Goal: Transaction & Acquisition: Purchase product/service

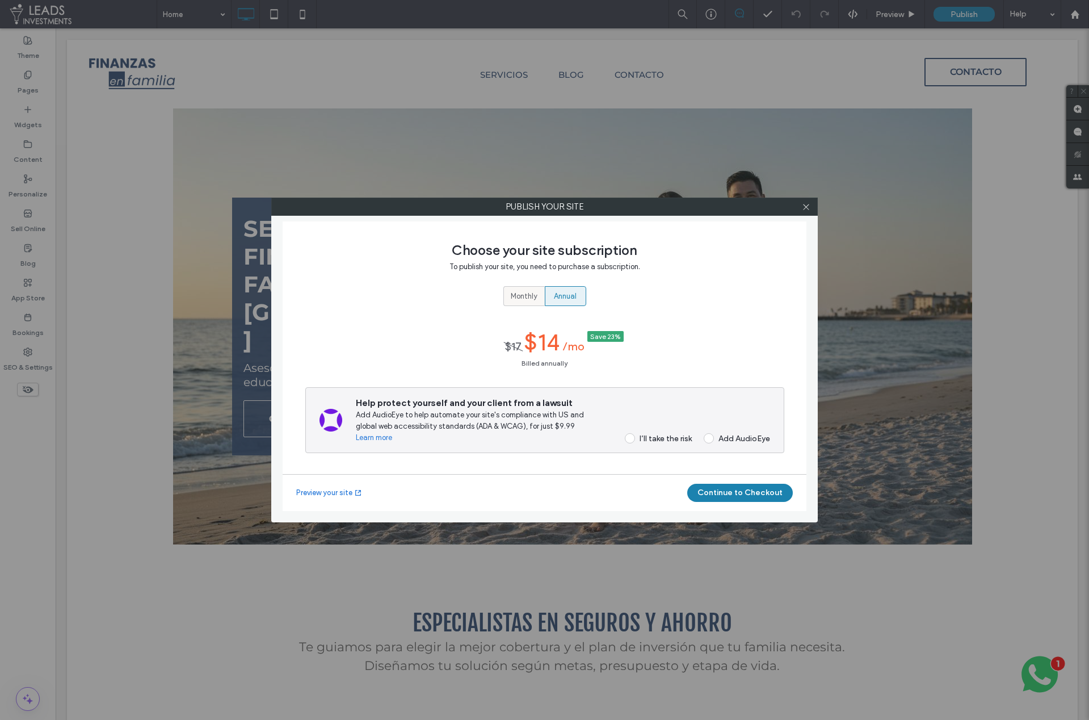
click at [536, 297] on span "Monthly" at bounding box center [524, 296] width 27 height 11
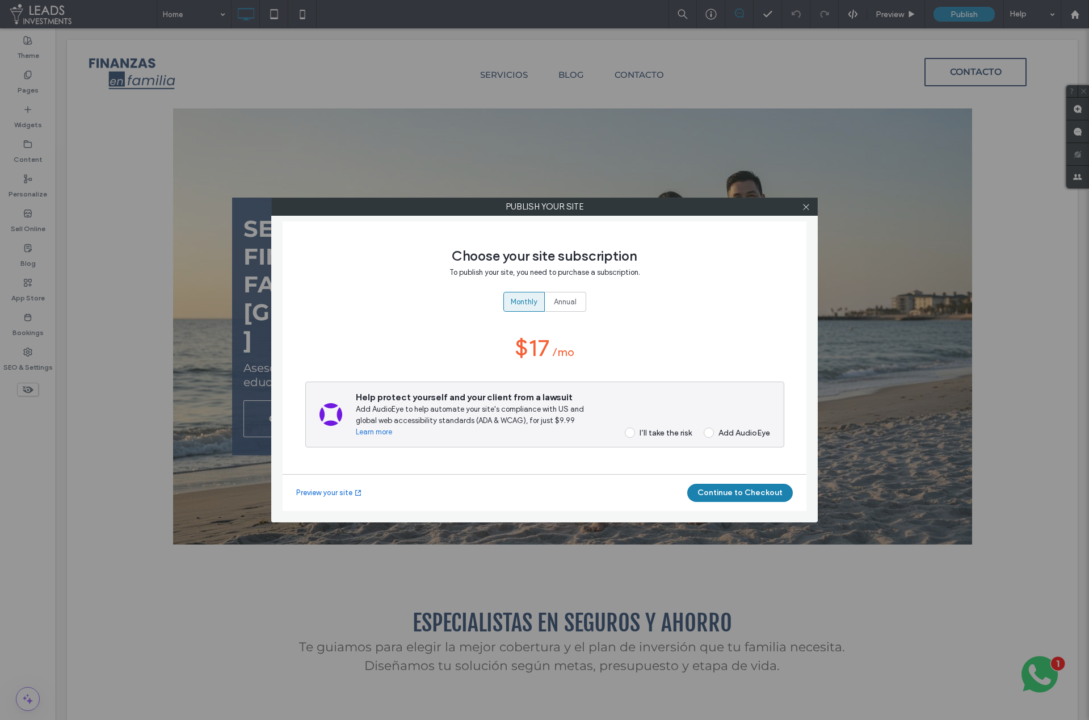
click at [675, 430] on div "I’ll take the risk" at bounding box center [666, 433] width 52 height 10
click at [738, 494] on button "Continue to Checkout" at bounding box center [740, 493] width 106 height 18
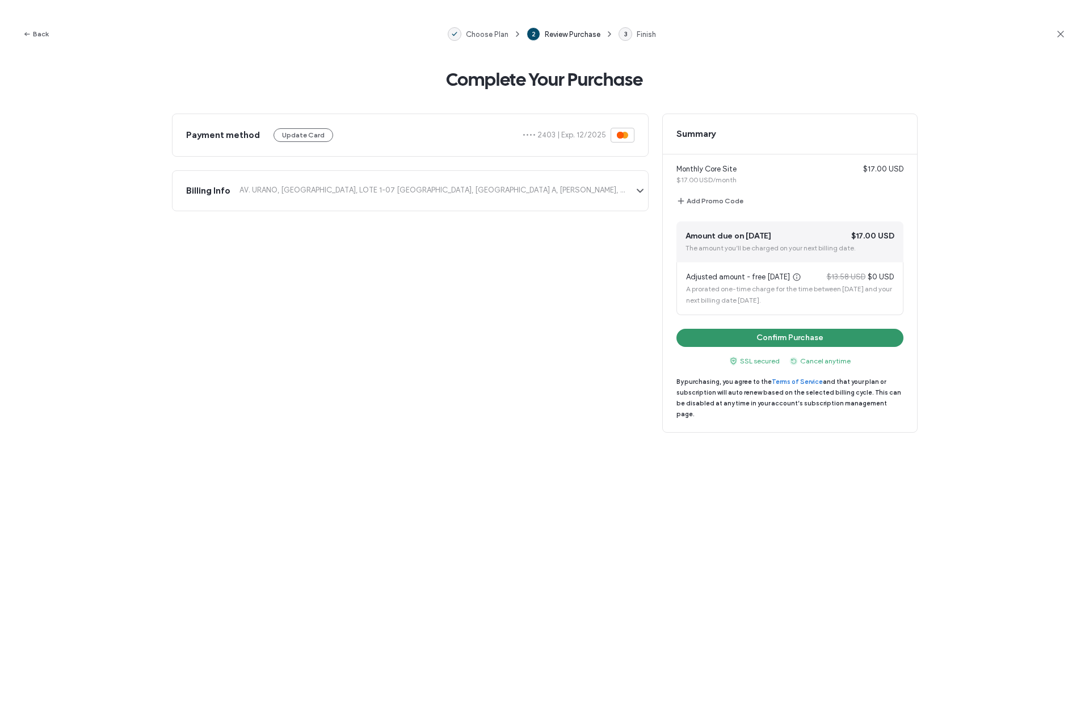
click at [801, 341] on button "Confirm Purchase" at bounding box center [790, 338] width 227 height 18
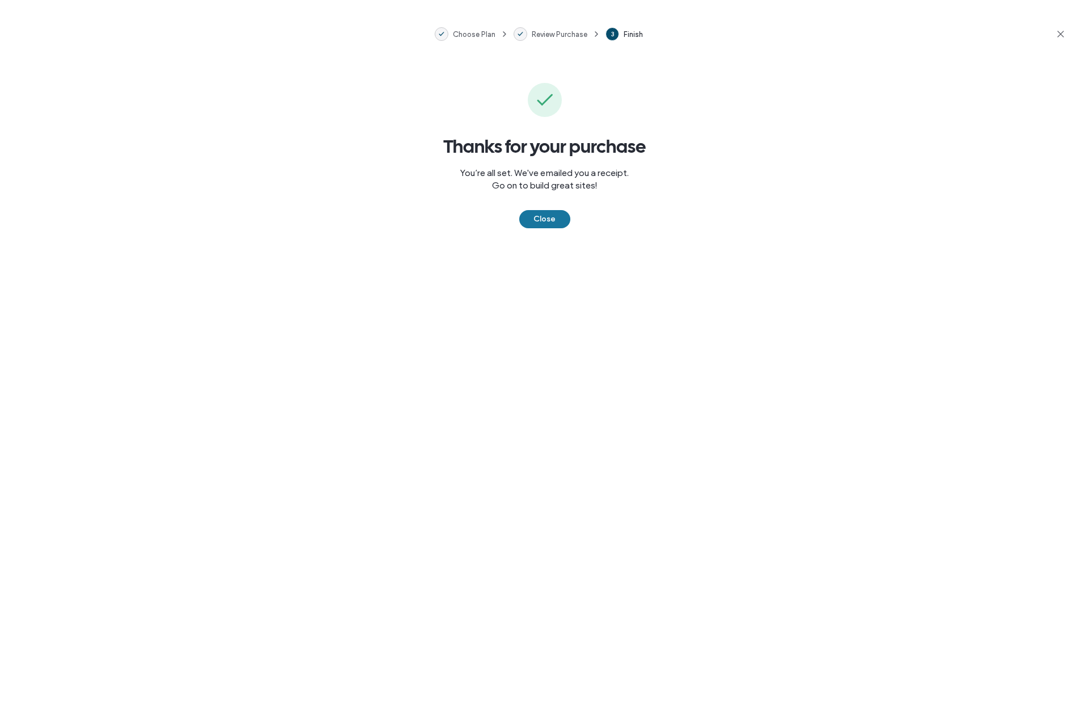
click at [531, 221] on button "Close" at bounding box center [544, 219] width 51 height 18
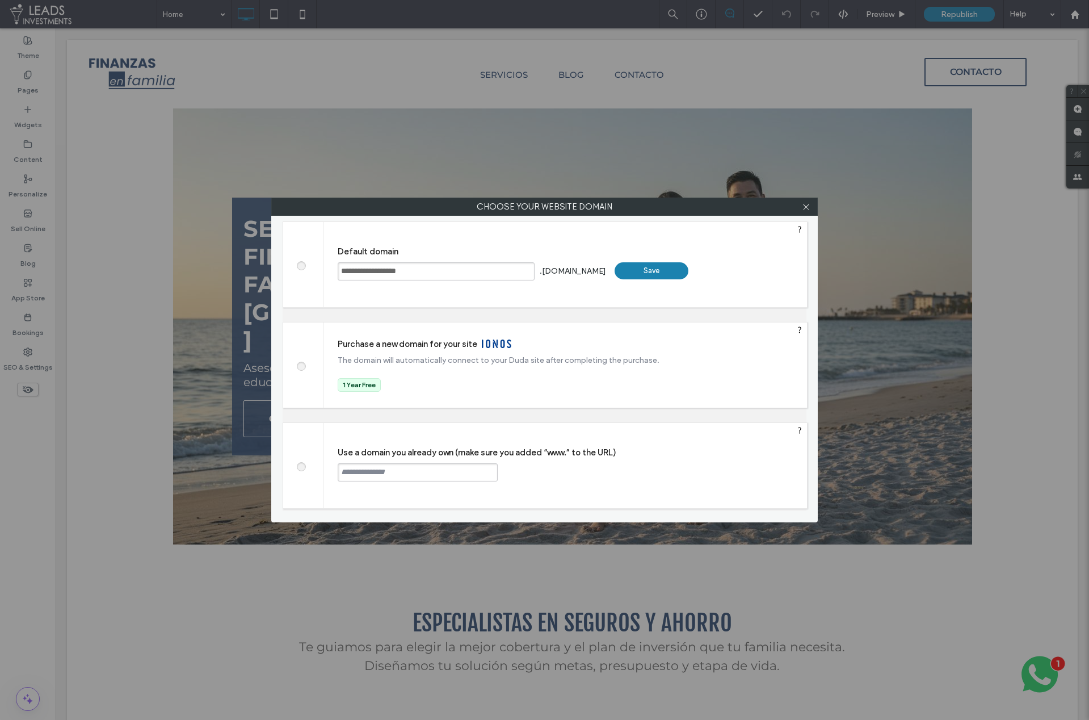
click at [675, 270] on div "Save" at bounding box center [652, 270] width 74 height 17
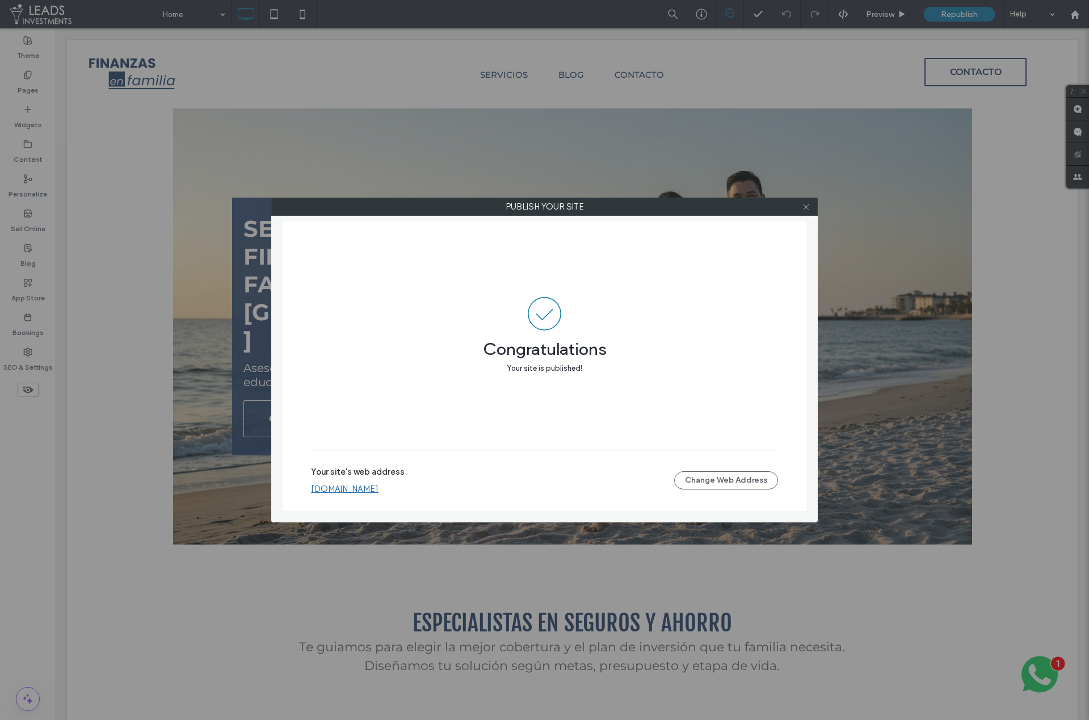
click at [805, 207] on icon at bounding box center [806, 207] width 9 height 9
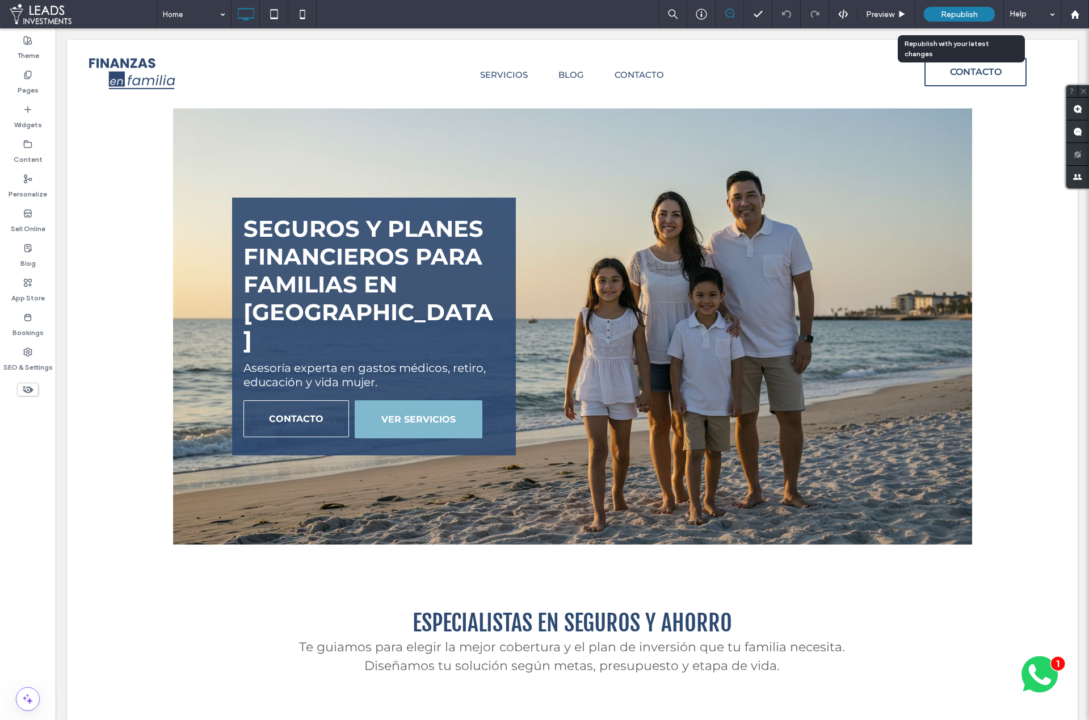
click at [958, 21] on div "Republish" at bounding box center [959, 14] width 71 height 15
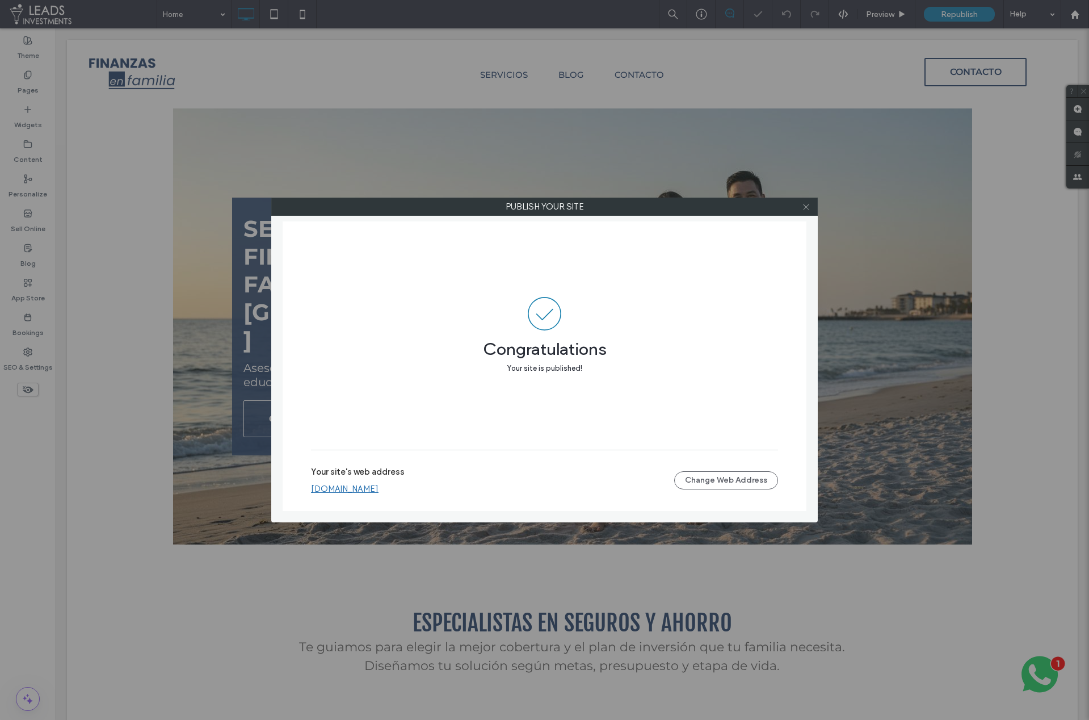
click at [809, 203] on icon at bounding box center [806, 207] width 9 height 9
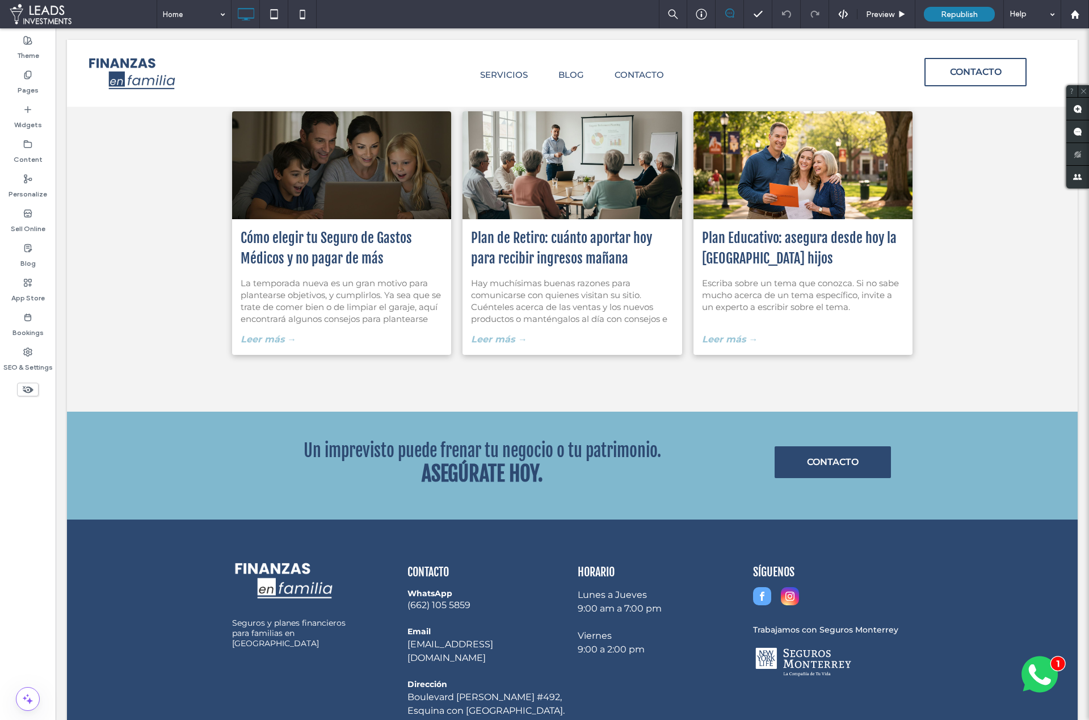
scroll to position [3037, 0]
